Goal: Use online tool/utility

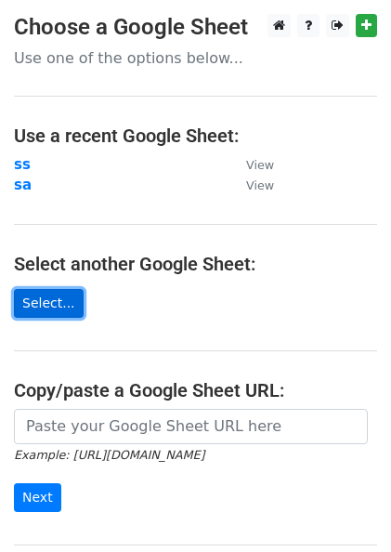
click at [60, 303] on link "Select..." at bounding box center [49, 303] width 70 height 29
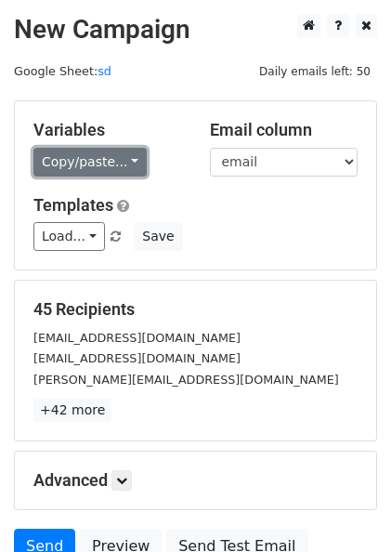
click at [124, 160] on link "Copy/paste..." at bounding box center [89, 162] width 113 height 29
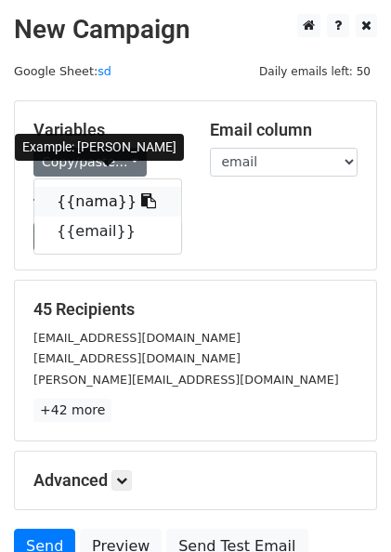
click at [141, 201] on icon at bounding box center [148, 200] width 15 height 15
